Goal: Information Seeking & Learning: Learn about a topic

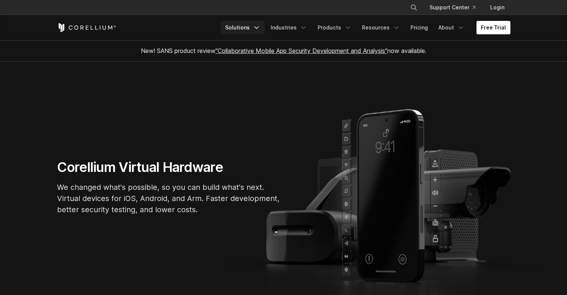
click at [260, 29] on icon "Navigation Menu" at bounding box center [256, 27] width 7 height 7
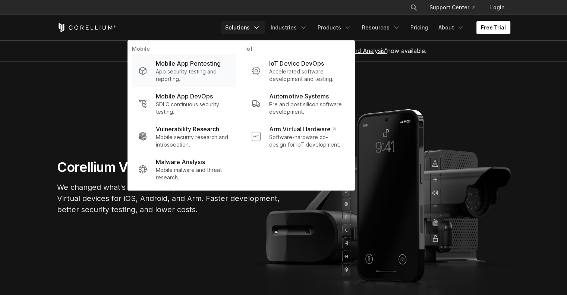
click at [194, 61] on p "Mobile App Pentesting" at bounding box center [188, 63] width 65 height 9
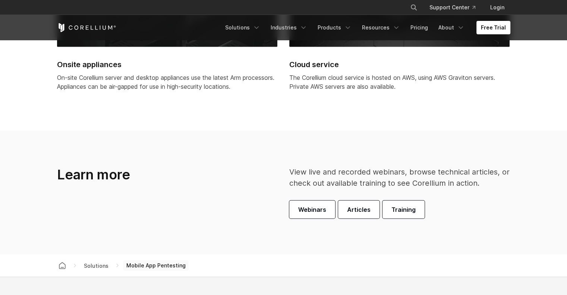
scroll to position [1976, 0]
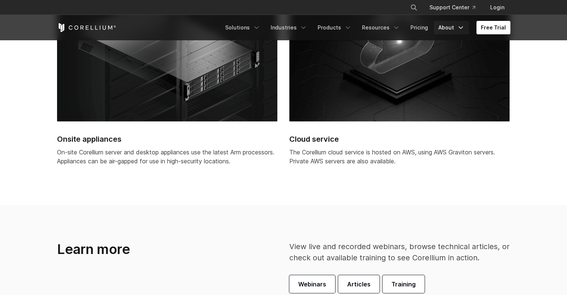
click at [460, 28] on icon "Navigation Menu" at bounding box center [460, 27] width 7 height 7
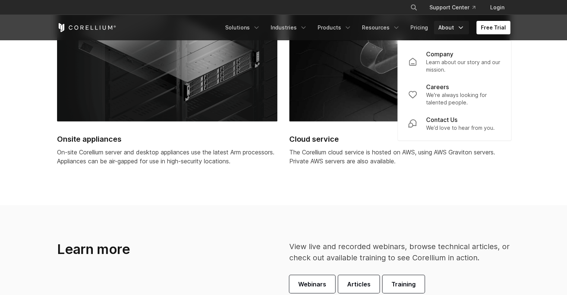
click at [189, 194] on div "Onsite appliances On-site Corellium server and desktop appliances use the lates…" at bounding box center [284, 91] width 468 height 215
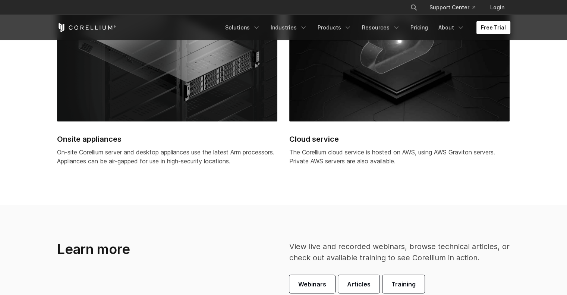
drag, startPoint x: 300, startPoint y: 151, endPoint x: 391, endPoint y: 155, distance: 91.1
click at [391, 155] on p "The Corellium cloud service is hosted on AWS, using AWS Graviton servers. Priva…" at bounding box center [399, 157] width 220 height 18
